Goal: Use online tool/utility: Utilize a website feature to perform a specific function

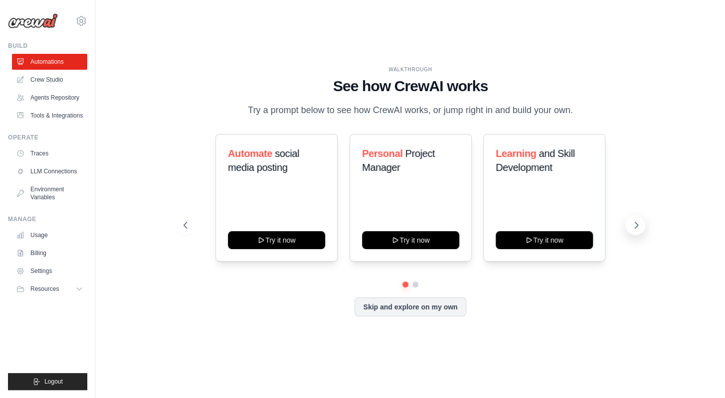
click at [634, 226] on icon at bounding box center [636, 225] width 10 height 10
click at [636, 225] on icon at bounding box center [636, 225] width 10 height 10
click at [636, 223] on icon at bounding box center [636, 225] width 3 height 6
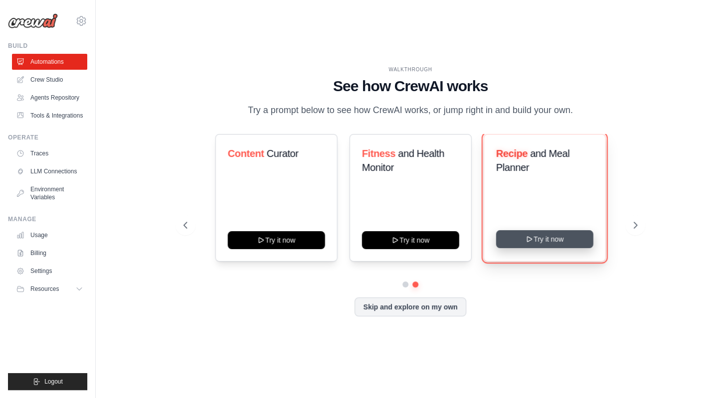
click at [533, 237] on icon at bounding box center [530, 239] width 8 height 8
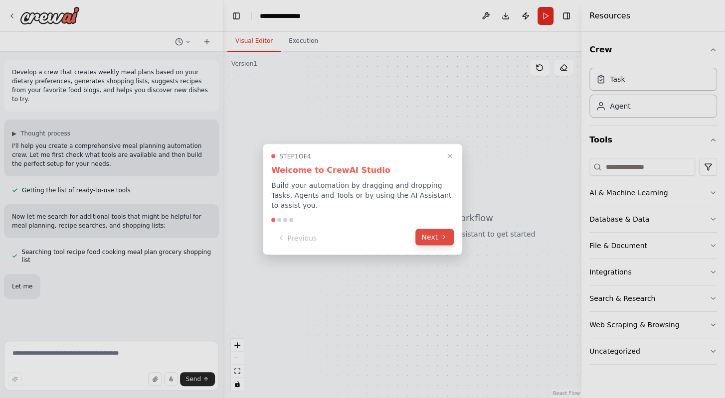
click at [435, 236] on button "Next" at bounding box center [434, 237] width 38 height 16
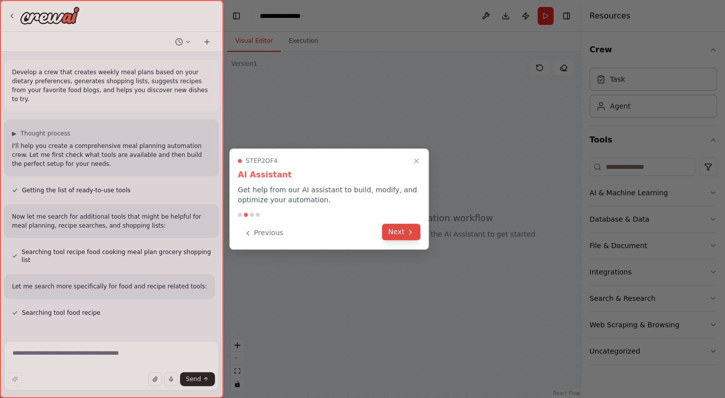
click at [405, 228] on button "Next" at bounding box center [401, 232] width 38 height 16
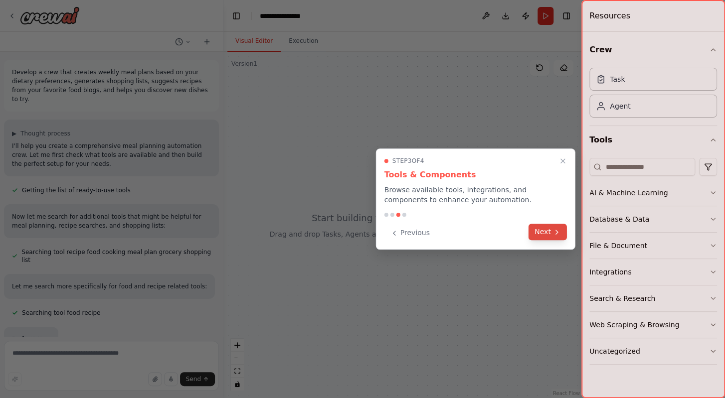
click at [547, 230] on button "Next" at bounding box center [548, 232] width 38 height 16
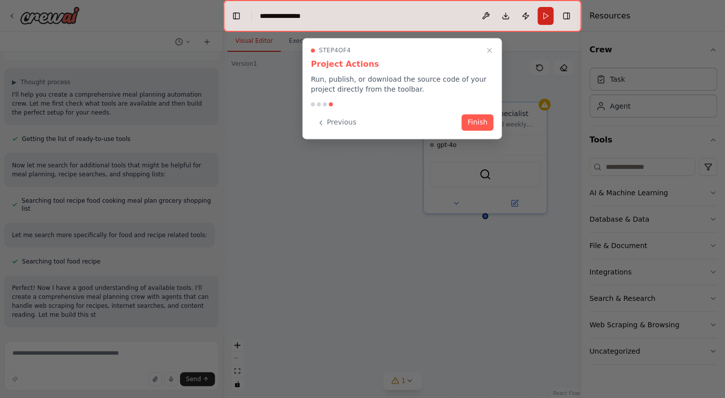
scroll to position [60, 0]
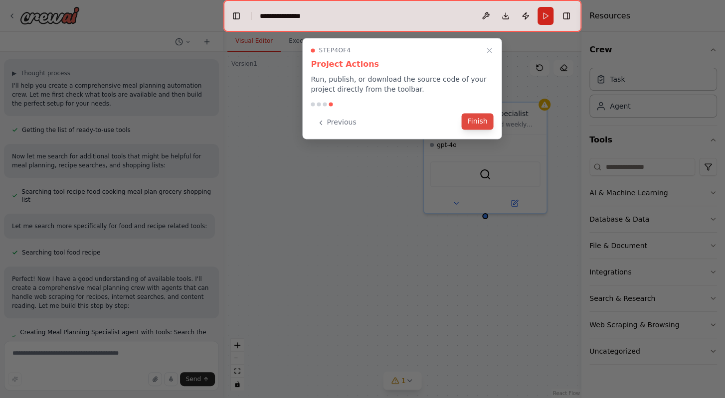
click at [478, 117] on button "Finish" at bounding box center [478, 121] width 32 height 16
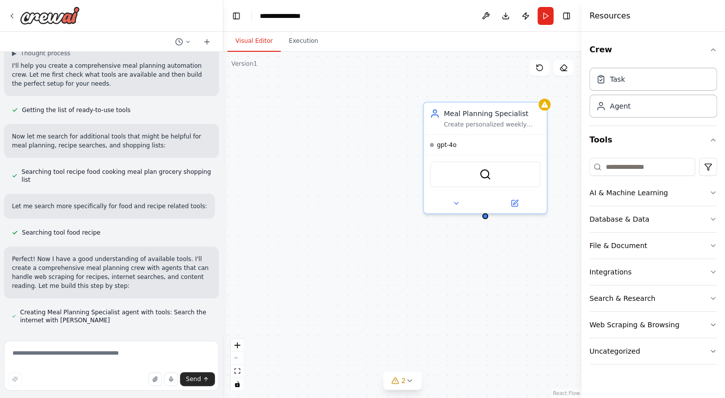
scroll to position [0, 0]
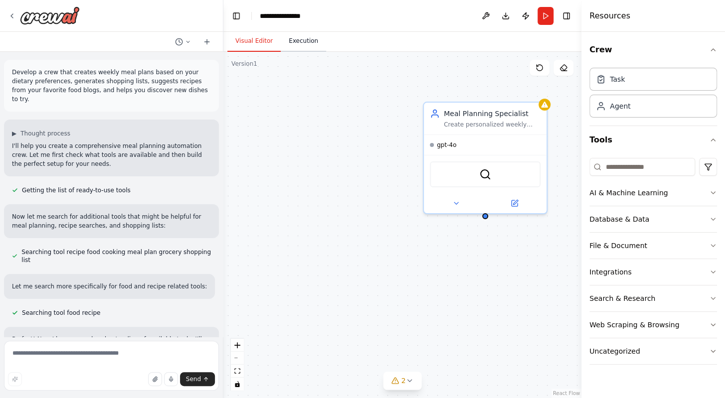
click at [298, 40] on button "Execution" at bounding box center [303, 41] width 45 height 21
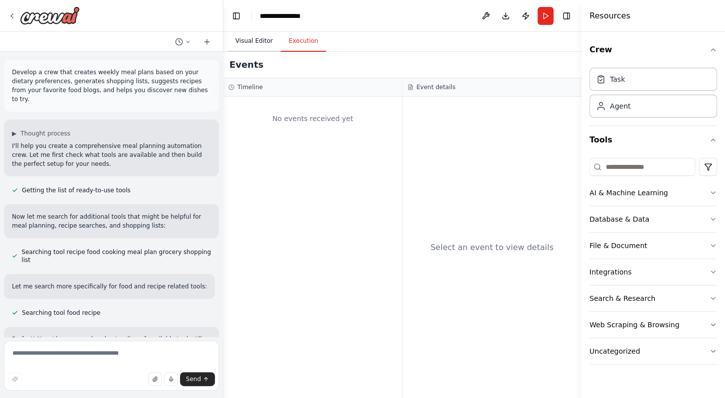
click at [247, 42] on button "Visual Editor" at bounding box center [253, 41] width 53 height 21
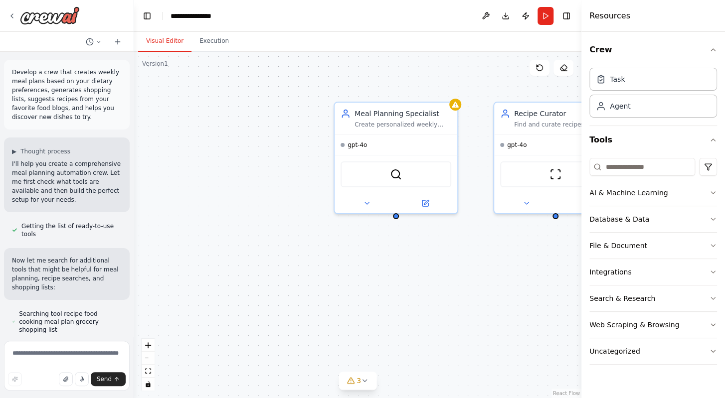
drag, startPoint x: 220, startPoint y: 64, endPoint x: 139, endPoint y: 88, distance: 84.7
click at [134, 77] on div "Develop a crew that creates weekly meal plans based on your dietary preferences…" at bounding box center [362, 199] width 725 height 398
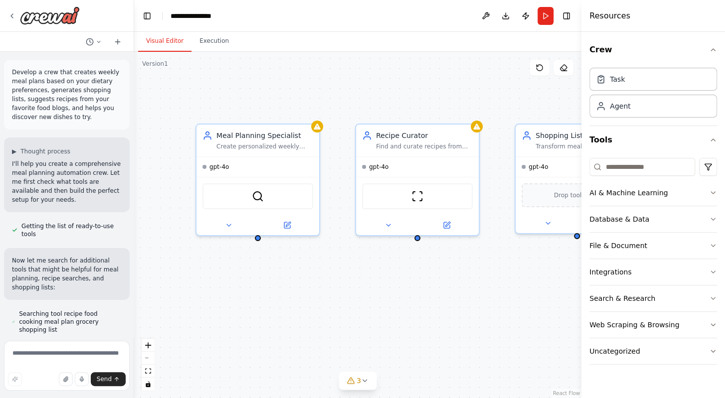
drag, startPoint x: 463, startPoint y: 273, endPoint x: 333, endPoint y: 289, distance: 131.6
click at [328, 293] on div "Meal Planning Specialist Create personalized weekly meal plans based on {dietar…" at bounding box center [357, 225] width 447 height 347
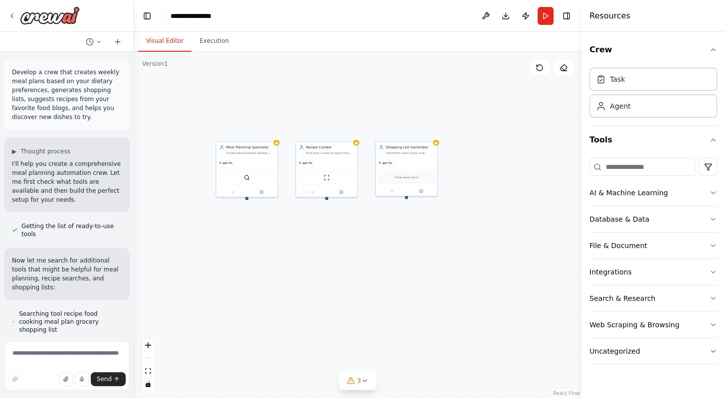
drag, startPoint x: 359, startPoint y: 117, endPoint x: 336, endPoint y: 101, distance: 28.4
click at [345, 94] on div "Meal Planning Specialist Create personalized weekly meal plans based on {dietar…" at bounding box center [357, 225] width 447 height 347
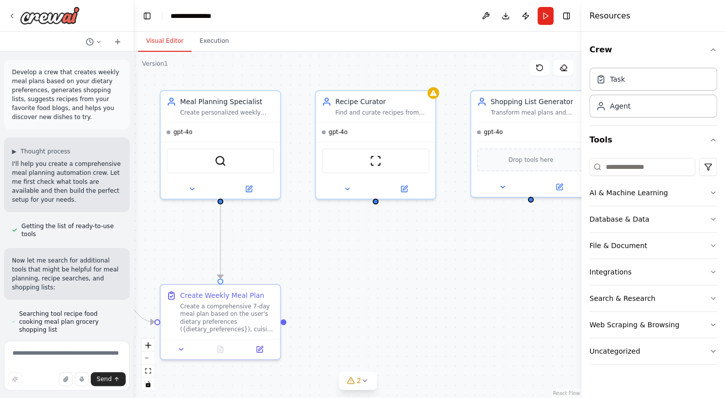
drag, startPoint x: 318, startPoint y: 84, endPoint x: 370, endPoint y: 55, distance: 59.0
click at [370, 55] on div ".deletable-edge-delete-btn { width: 20px; height: 20px; border: 0px solid #ffff…" at bounding box center [357, 225] width 447 height 347
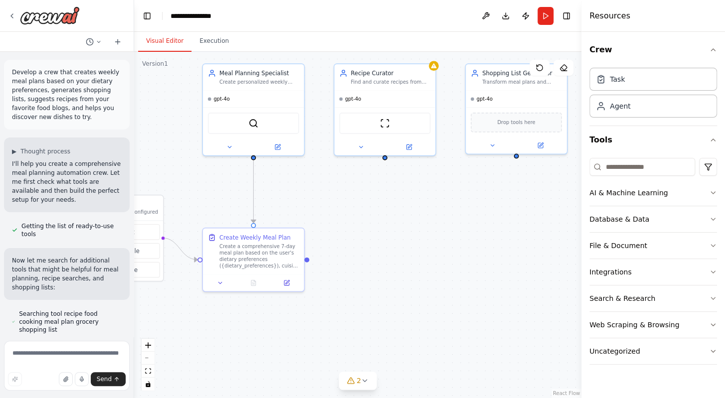
drag, startPoint x: 395, startPoint y: 307, endPoint x: 407, endPoint y: 248, distance: 59.6
click at [407, 248] on div ".deletable-edge-delete-btn { width: 20px; height: 20px; border: 0px solid #ffff…" at bounding box center [357, 225] width 447 height 347
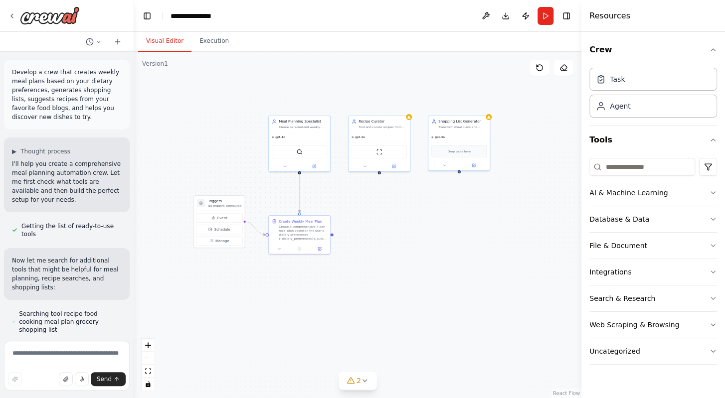
drag, startPoint x: 408, startPoint y: 266, endPoint x: 394, endPoint y: 246, distance: 25.0
click at [394, 246] on div ".deletable-edge-delete-btn { width: 20px; height: 20px; border: 0px solid #ffff…" at bounding box center [357, 225] width 447 height 347
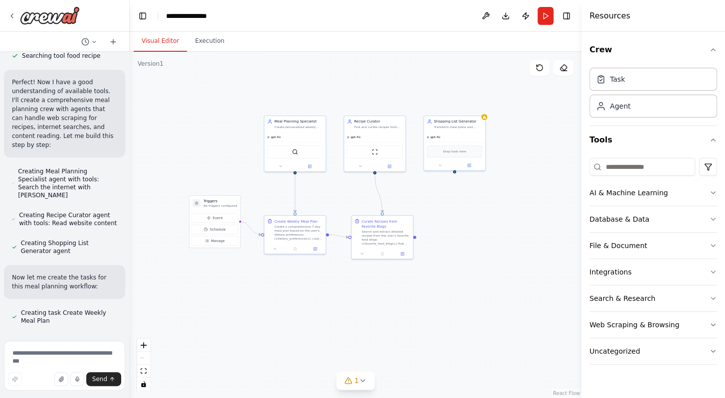
scroll to position [363, 0]
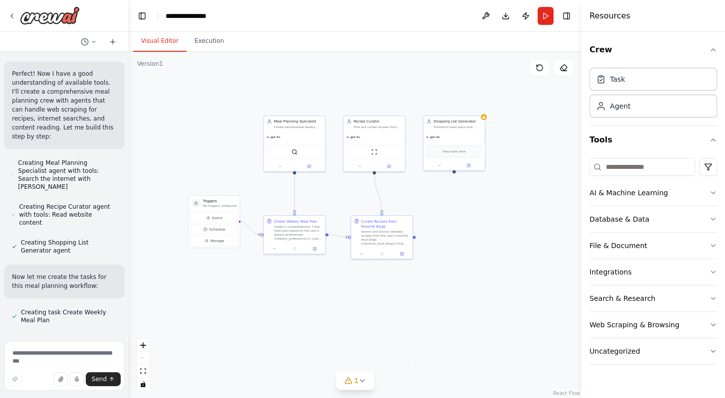
drag, startPoint x: 130, startPoint y: 131, endPoint x: 129, endPoint y: 328, distance: 196.5
click at [129, 328] on div "Develop a crew that creates weekly meal plans based on your dietary preferences…" at bounding box center [362, 199] width 725 height 398
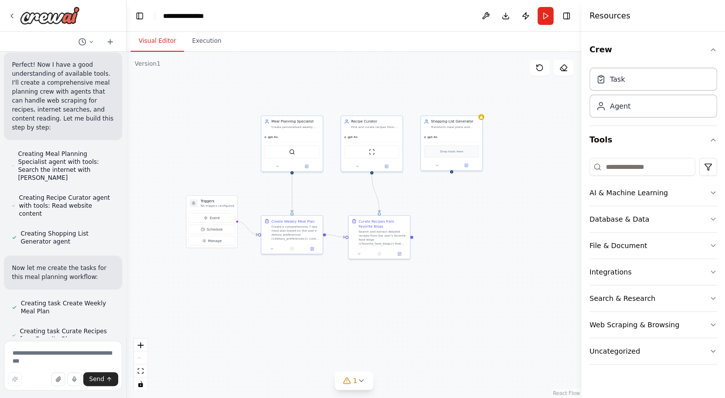
drag, startPoint x: 126, startPoint y: 219, endPoint x: 127, endPoint y: 251, distance: 31.9
click at [127, 251] on div "Develop a crew that creates weekly meal plans based on your dietary preferences…" at bounding box center [362, 199] width 725 height 398
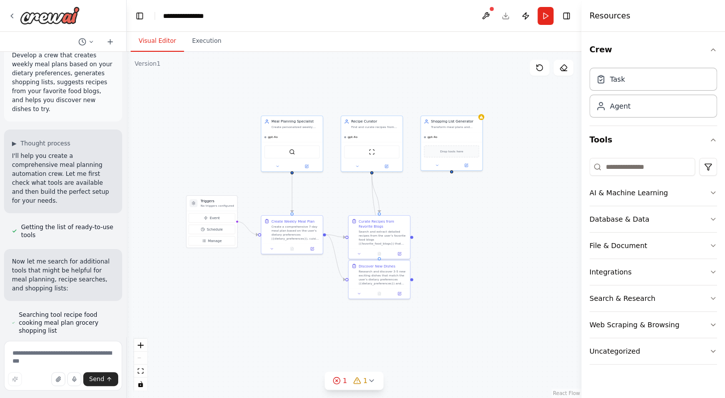
scroll to position [0, 0]
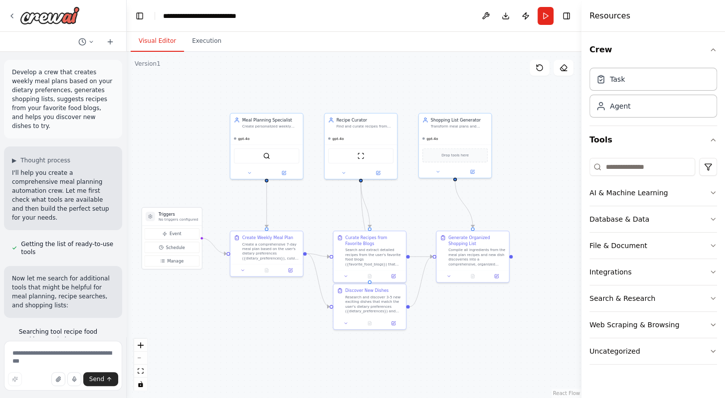
drag, startPoint x: 353, startPoint y: 85, endPoint x: 310, endPoint y: 83, distance: 42.9
click at [310, 83] on div ".deletable-edge-delete-btn { width: 20px; height: 20px; border: 0px solid #ffff…" at bounding box center [354, 225] width 455 height 347
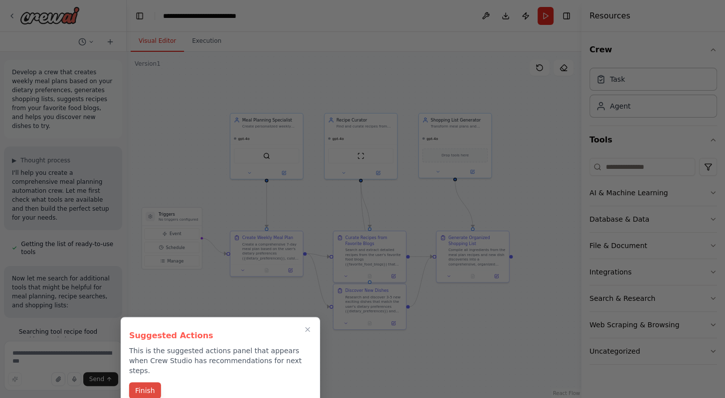
click at [147, 383] on button "Finish" at bounding box center [145, 391] width 32 height 16
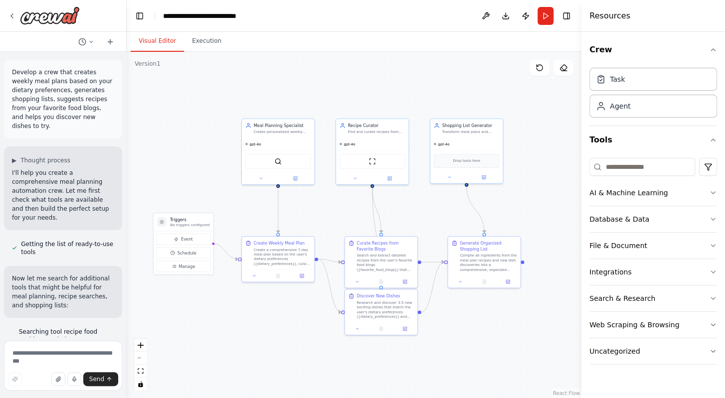
drag, startPoint x: 188, startPoint y: 127, endPoint x: 199, endPoint y: 133, distance: 12.7
click at [199, 133] on div ".deletable-edge-delete-btn { width: 20px; height: 20px; border: 0px solid #ffff…" at bounding box center [354, 225] width 455 height 347
click at [713, 217] on icon "button" at bounding box center [713, 219] width 8 height 8
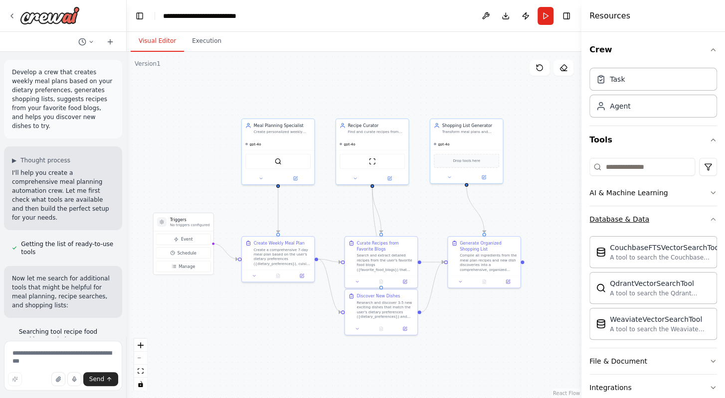
click at [709, 217] on icon "button" at bounding box center [713, 219] width 8 height 8
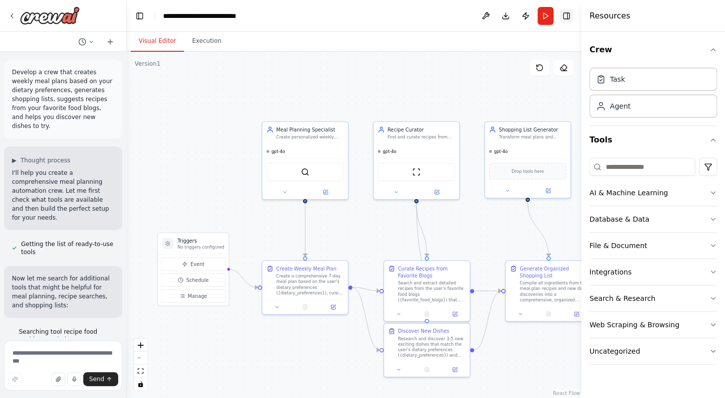
click at [569, 16] on button "Toggle Right Sidebar" at bounding box center [567, 16] width 14 height 14
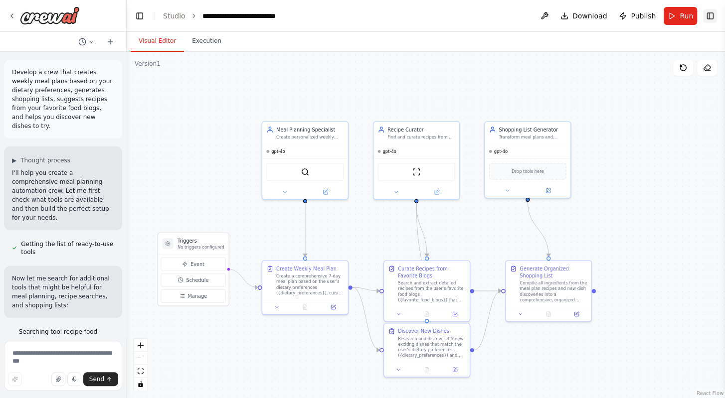
click at [711, 17] on button "Toggle Right Sidebar" at bounding box center [710, 16] width 14 height 14
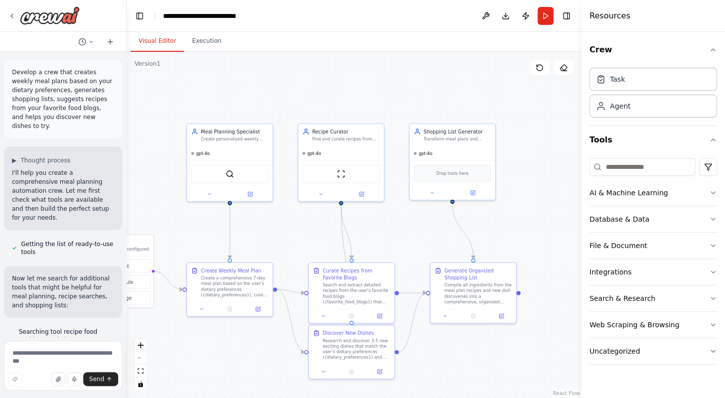
drag, startPoint x: 439, startPoint y: 94, endPoint x: 371, endPoint y: 96, distance: 68.9
click at [371, 96] on div ".deletable-edge-delete-btn { width: 20px; height: 20px; border: 0px solid #ffff…" at bounding box center [354, 225] width 455 height 347
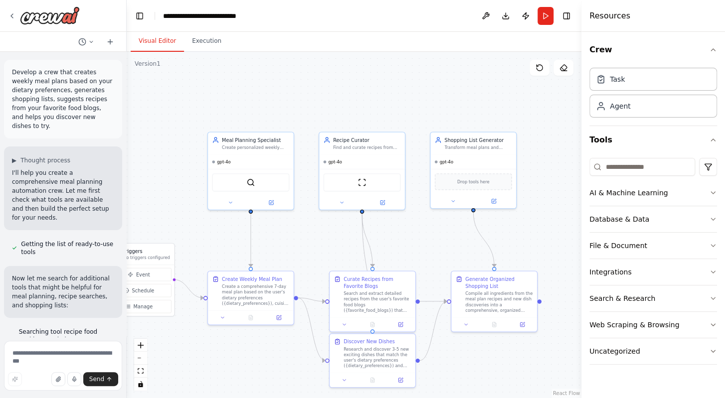
drag, startPoint x: 371, startPoint y: 96, endPoint x: 392, endPoint y: 105, distance: 22.6
click at [392, 105] on div ".deletable-edge-delete-btn { width: 20px; height: 20px; border: 0px solid #ffff…" at bounding box center [354, 225] width 455 height 347
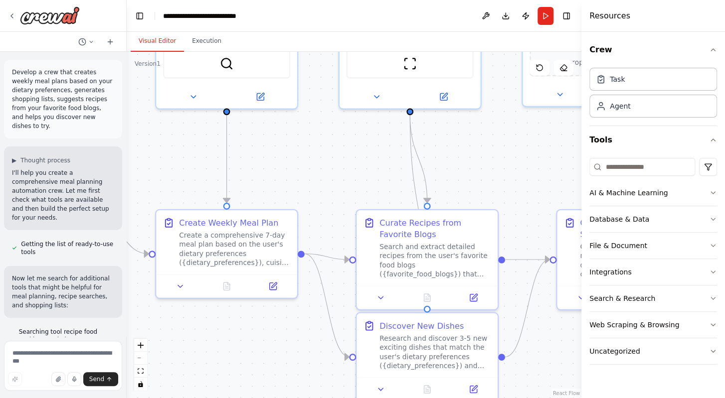
drag, startPoint x: 306, startPoint y: 245, endPoint x: 317, endPoint y: 167, distance: 79.1
click at [317, 167] on div ".deletable-edge-delete-btn { width: 20px; height: 20px; border: 0px solid #ffff…" at bounding box center [354, 225] width 455 height 347
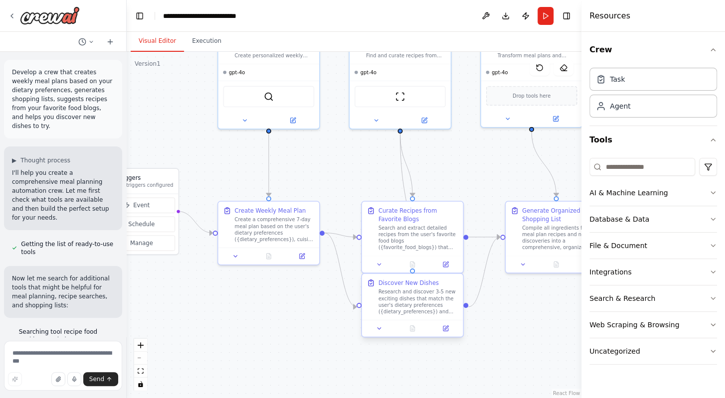
drag, startPoint x: 519, startPoint y: 338, endPoint x: 441, endPoint y: 302, distance: 85.7
click at [530, 335] on div ".deletable-edge-delete-btn { width: 20px; height: 20px; border: 0px solid #ffff…" at bounding box center [354, 225] width 455 height 347
click at [524, 17] on button "Publish" at bounding box center [526, 16] width 16 height 18
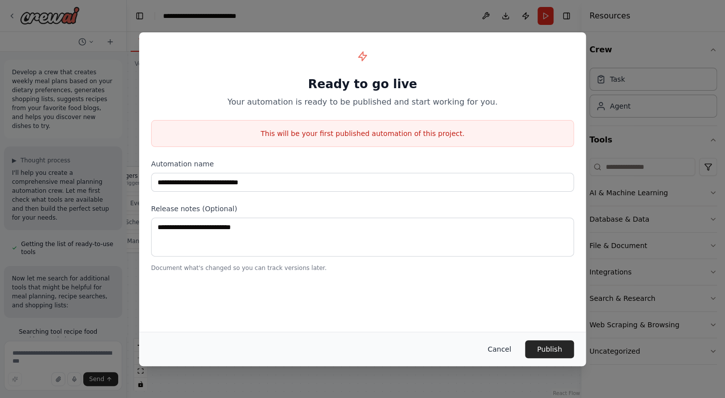
click at [501, 351] on button "Cancel" at bounding box center [499, 350] width 39 height 18
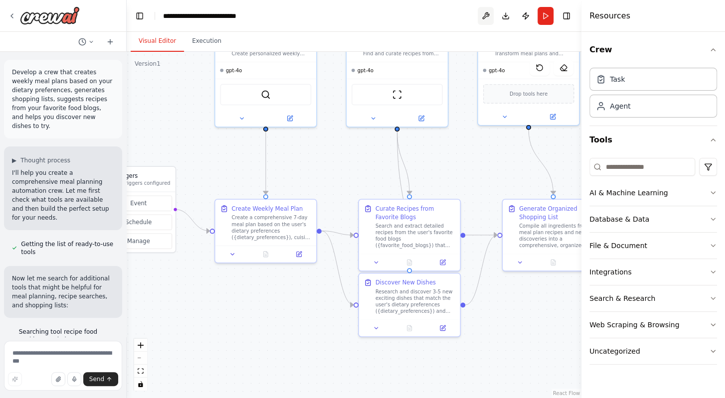
click at [484, 12] on button at bounding box center [486, 16] width 16 height 18
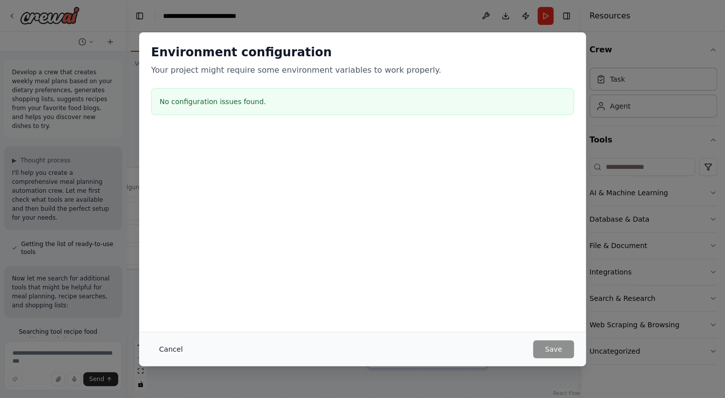
click at [176, 348] on button "Cancel" at bounding box center [170, 350] width 39 height 18
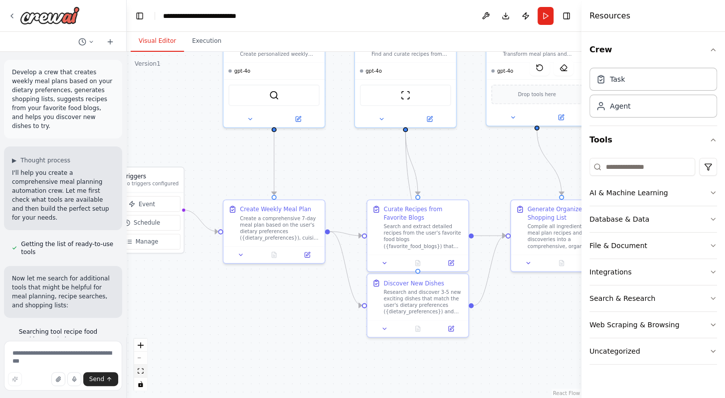
click at [141, 369] on icon "fit view" at bounding box center [141, 371] width 6 height 5
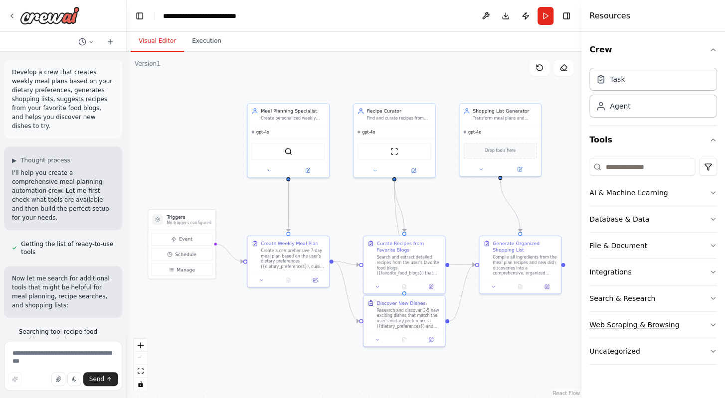
click at [709, 324] on icon "button" at bounding box center [713, 325] width 8 height 8
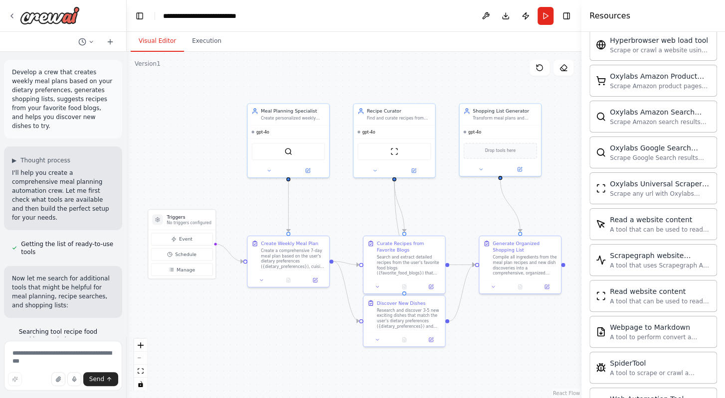
scroll to position [526, 0]
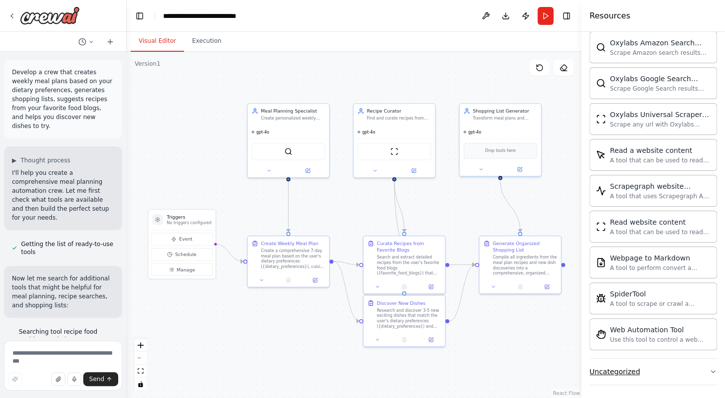
click at [701, 370] on button "Uncategorized" at bounding box center [654, 372] width 128 height 26
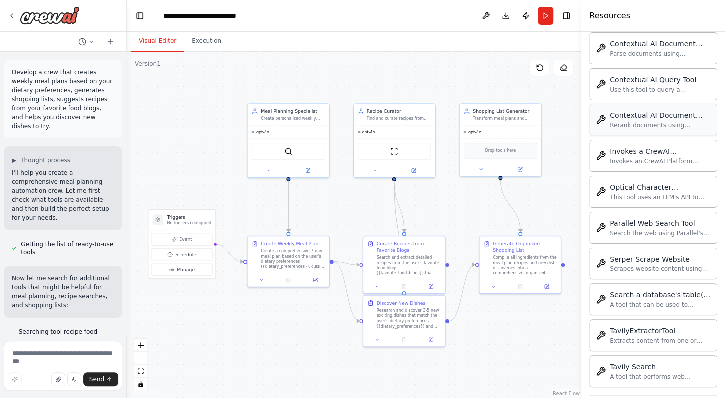
scroll to position [1071, 0]
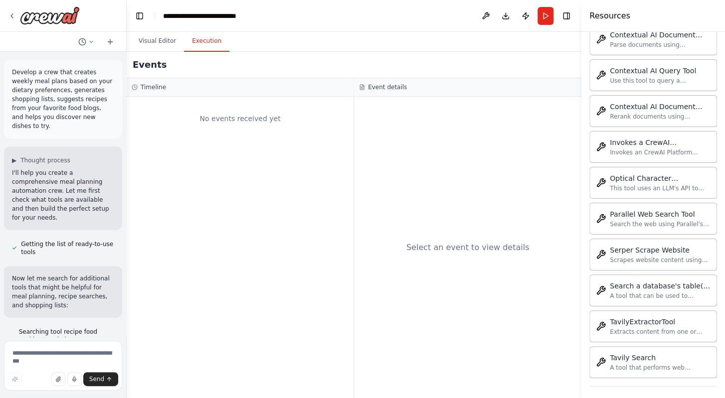
click at [208, 41] on button "Execution" at bounding box center [206, 41] width 45 height 21
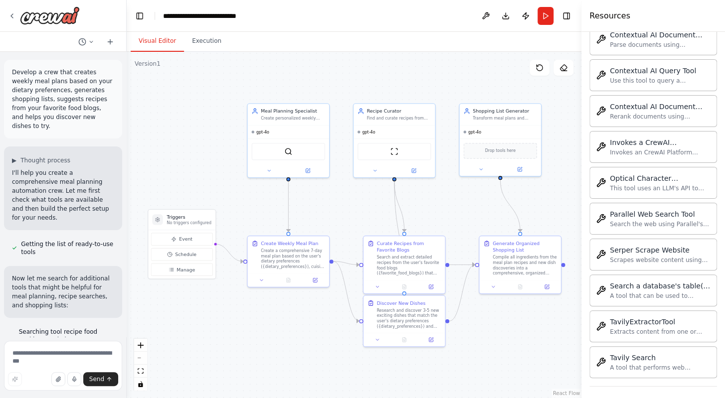
drag, startPoint x: 159, startPoint y: 42, endPoint x: 153, endPoint y: 40, distance: 6.2
click at [158, 41] on button "Visual Editor" at bounding box center [157, 41] width 53 height 21
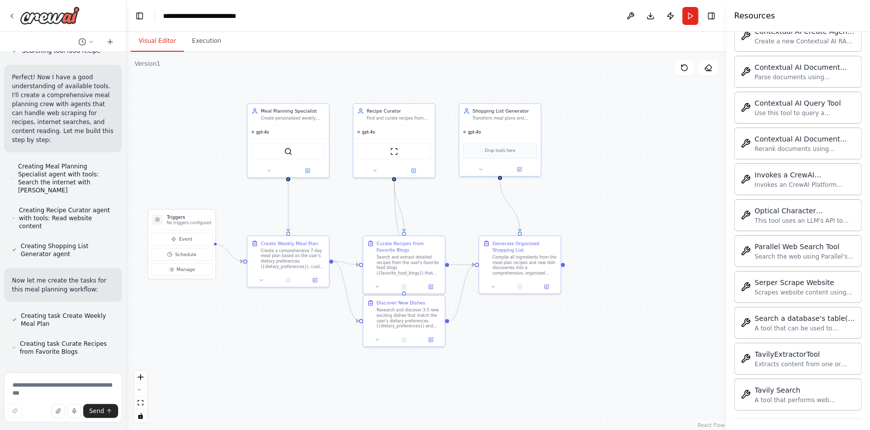
scroll to position [1039, 0]
